Goal: Task Accomplishment & Management: Use online tool/utility

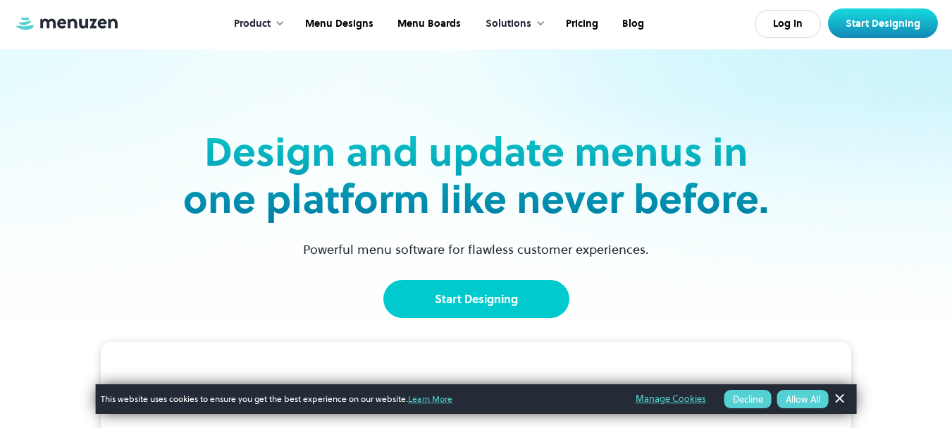
click at [518, 300] on link "Start Designing" at bounding box center [476, 299] width 186 height 38
